Goal: Task Accomplishment & Management: Manage account settings

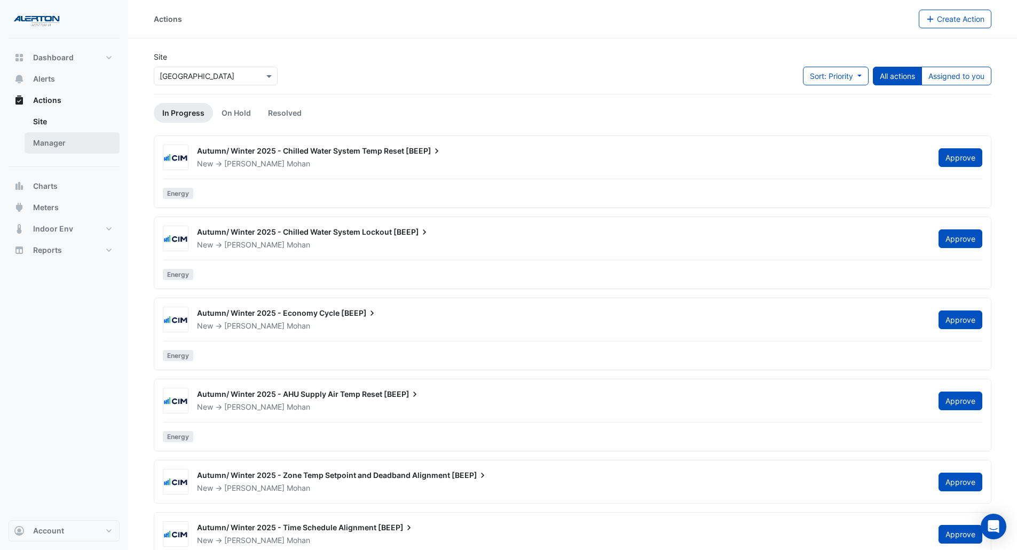
click at [61, 142] on link "Manager" at bounding box center [72, 142] width 95 height 21
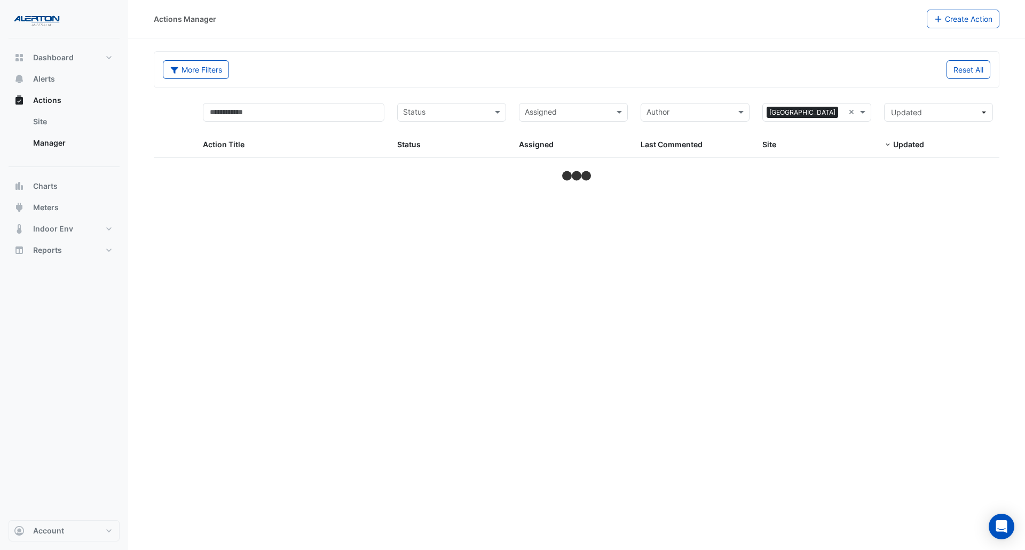
click at [468, 115] on input "text" at bounding box center [445, 113] width 85 height 12
select select "***"
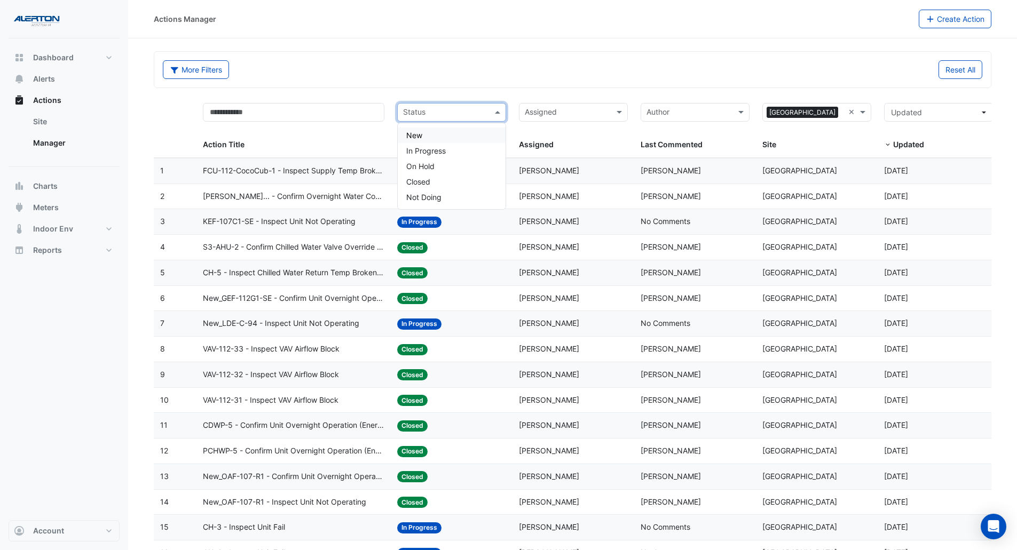
click at [550, 123] on div "Assigned Assigned" at bounding box center [573, 127] width 109 height 48
click at [559, 111] on input "text" at bounding box center [567, 113] width 85 height 12
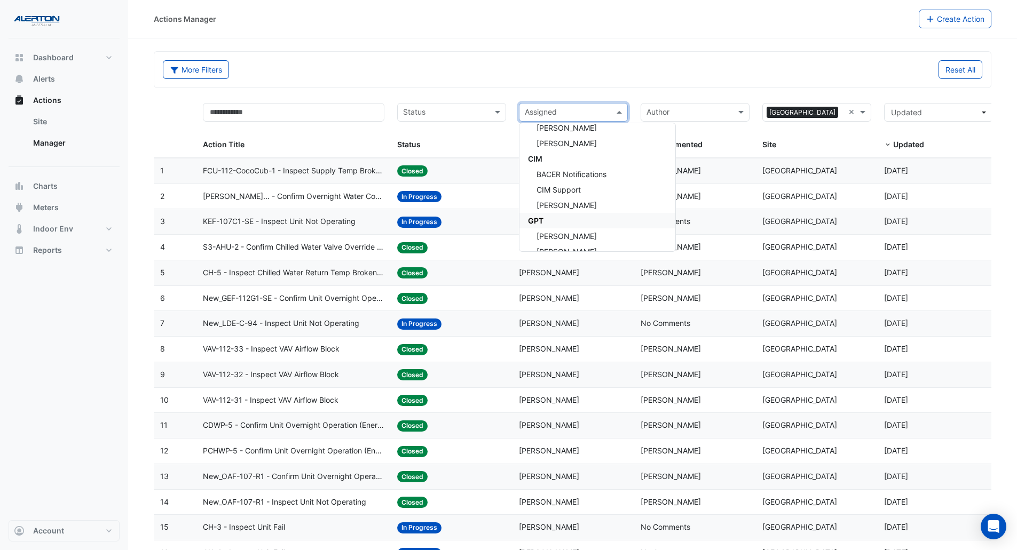
scroll to position [89, 0]
click at [569, 222] on div "[PERSON_NAME]" at bounding box center [597, 216] width 156 height 15
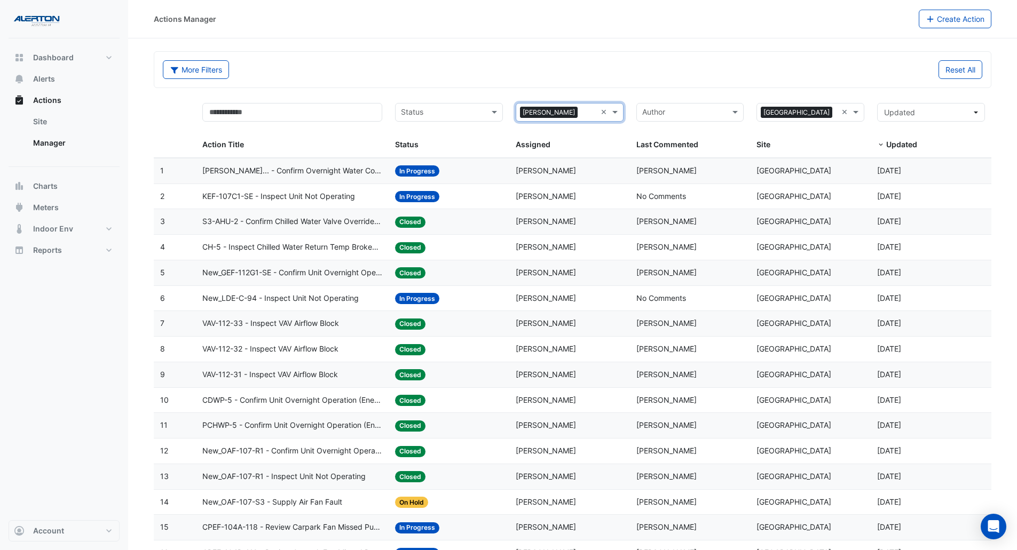
click at [314, 168] on span "[PERSON_NAME]... - Confirm Overnight Water Consumption" at bounding box center [292, 171] width 180 height 12
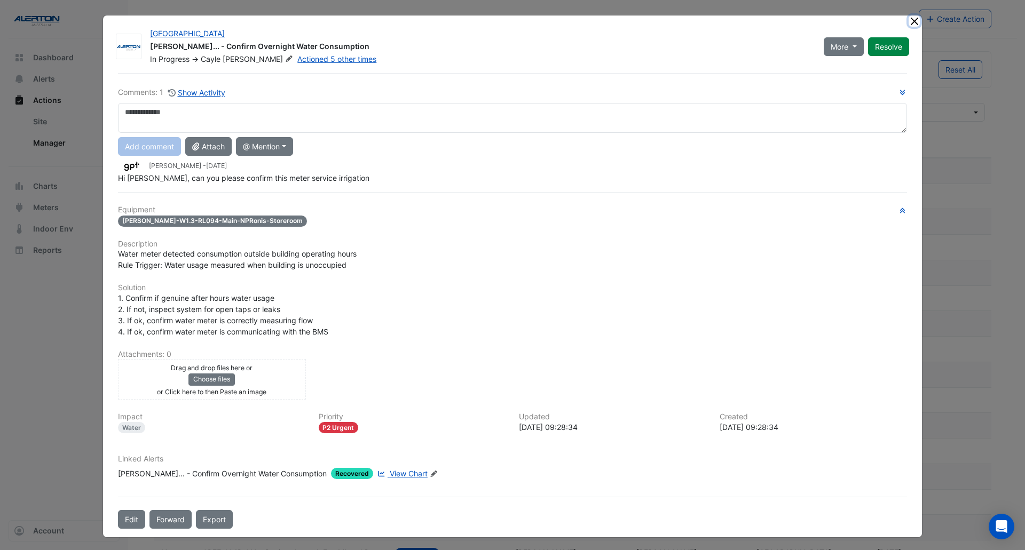
click at [908, 20] on button "Close" at bounding box center [913, 20] width 11 height 11
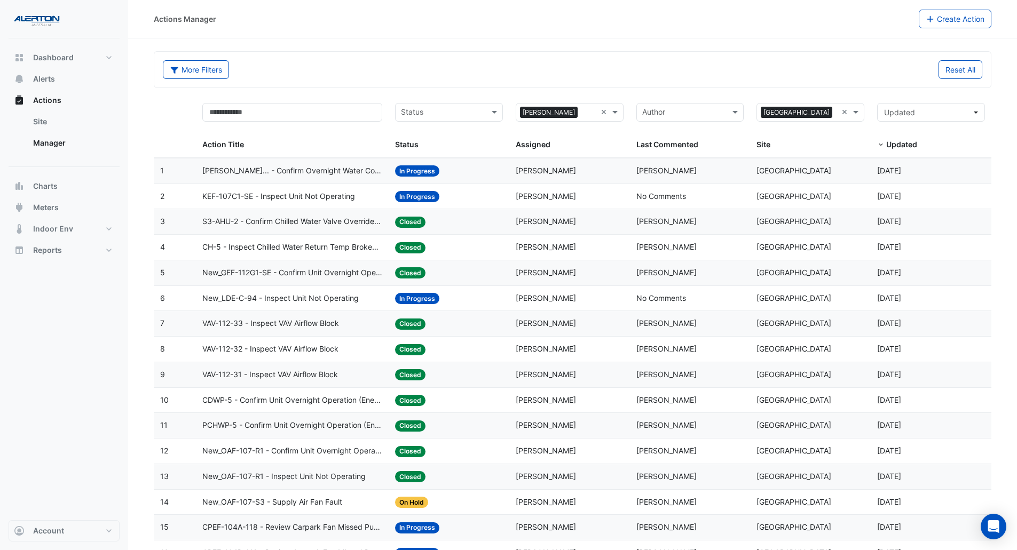
click at [272, 202] on span "KEF-107C1-SE - Inspect Unit Not Operating" at bounding box center [278, 197] width 153 height 12
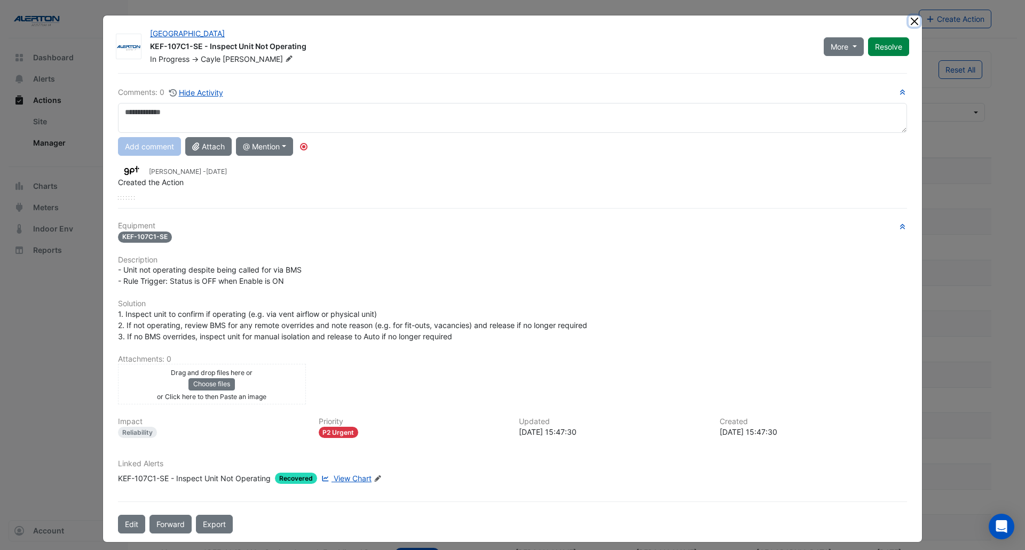
click at [908, 18] on button "Close" at bounding box center [913, 20] width 11 height 11
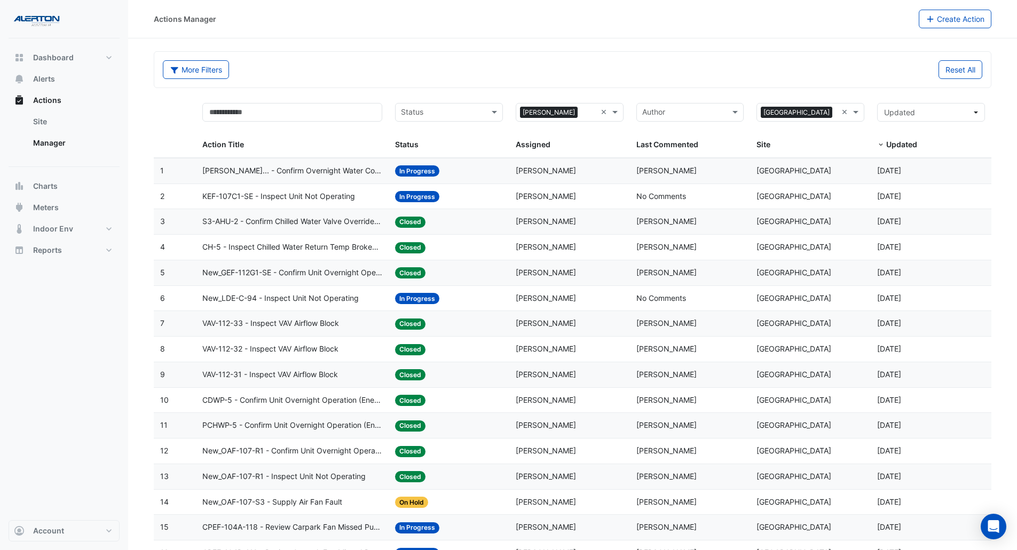
click at [259, 301] on span "New_LDE-C-94 - Inspect Unit Not Operating" at bounding box center [280, 298] width 156 height 12
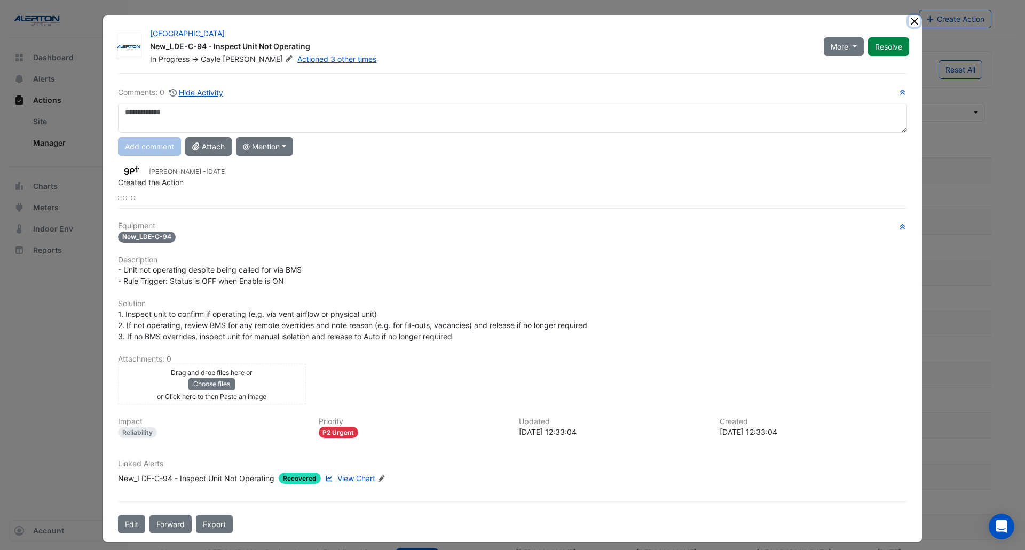
click at [908, 20] on button "Close" at bounding box center [913, 20] width 11 height 11
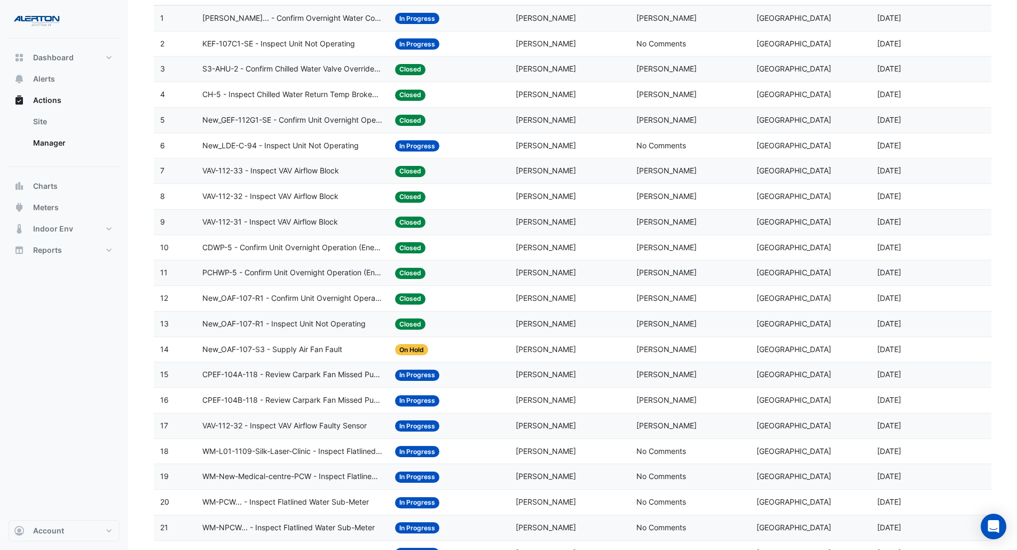
scroll to position [178, 0]
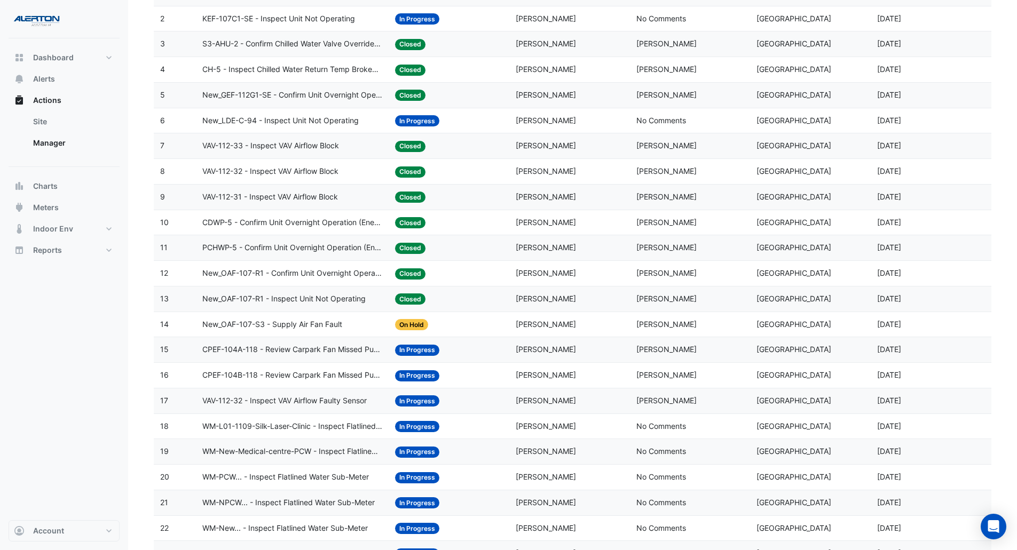
click at [305, 329] on span "New_OAF-107-S3 - Supply Air Fan Fault" at bounding box center [272, 325] width 140 height 12
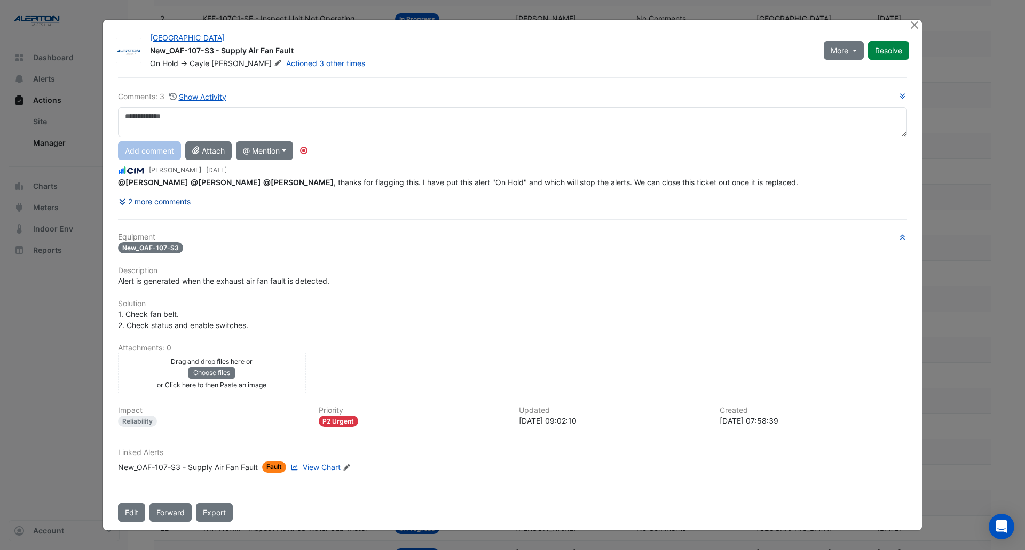
click at [149, 198] on button "2 more comments" at bounding box center [154, 201] width 73 height 19
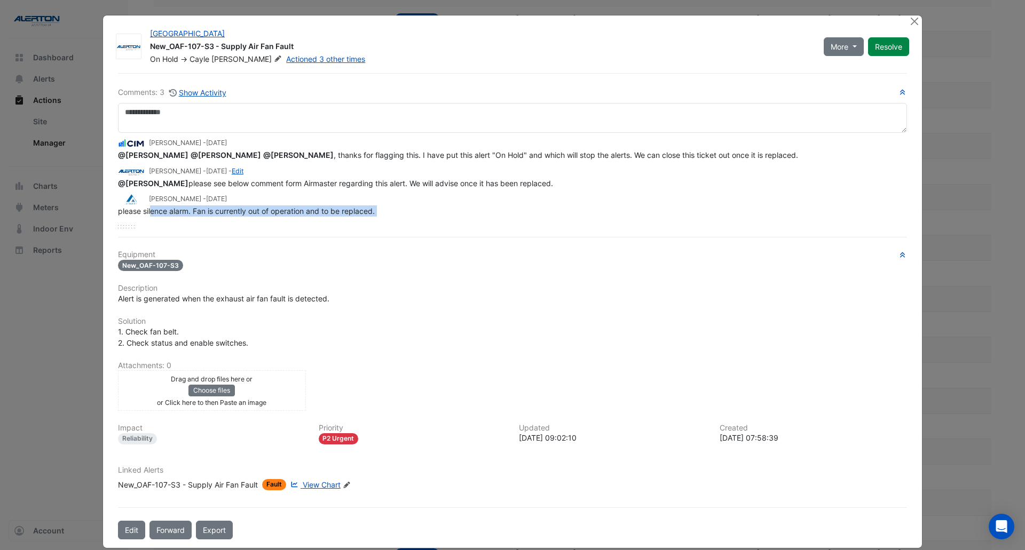
drag, startPoint x: 147, startPoint y: 208, endPoint x: 462, endPoint y: 219, distance: 315.1
click at [407, 220] on div "[PERSON_NAME] - [DATE] @[PERSON_NAME] @[PERSON_NAME] @[PERSON_NAME] , thanks fo…" at bounding box center [512, 181] width 789 height 96
click at [466, 219] on div "[PERSON_NAME] - [DATE] @[PERSON_NAME] @[PERSON_NAME] @[PERSON_NAME] , thanks fo…" at bounding box center [512, 181] width 789 height 96
click at [911, 18] on button "Close" at bounding box center [913, 20] width 11 height 11
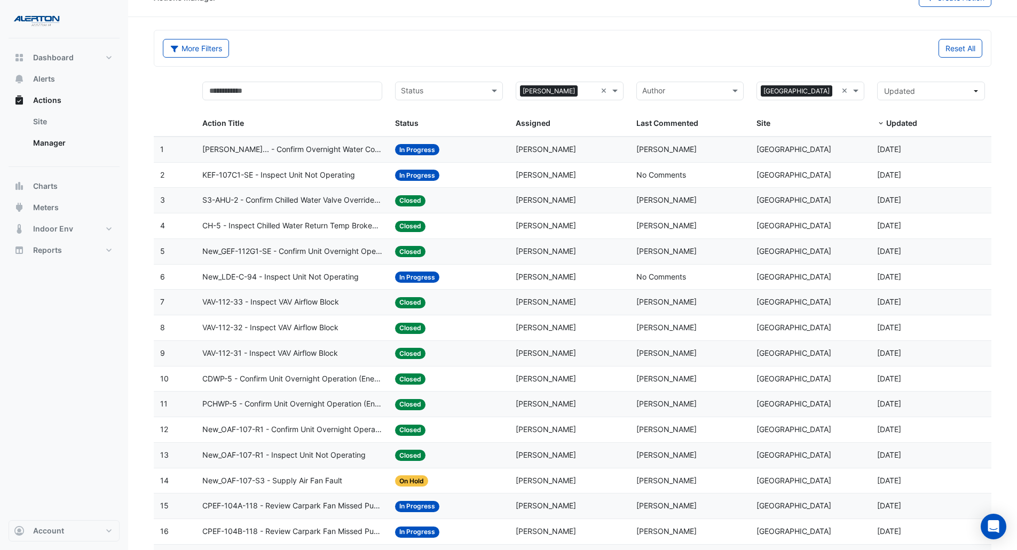
scroll to position [0, 0]
